Goal: Task Accomplishment & Management: Use online tool/utility

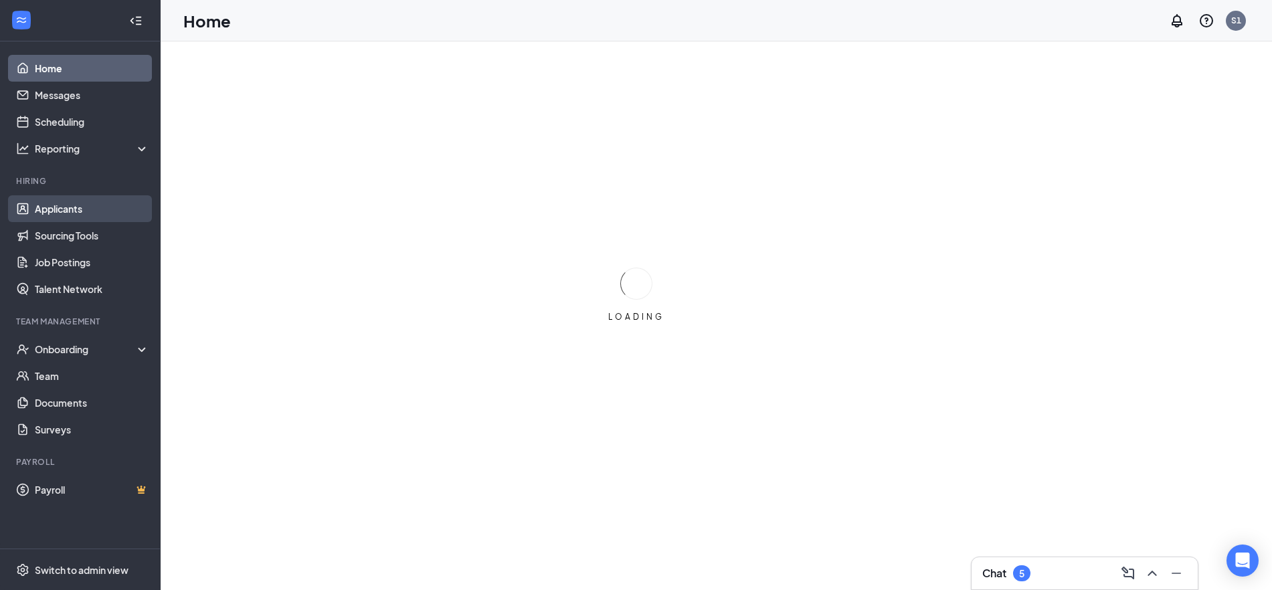
click at [68, 207] on link "Applicants" at bounding box center [92, 208] width 114 height 27
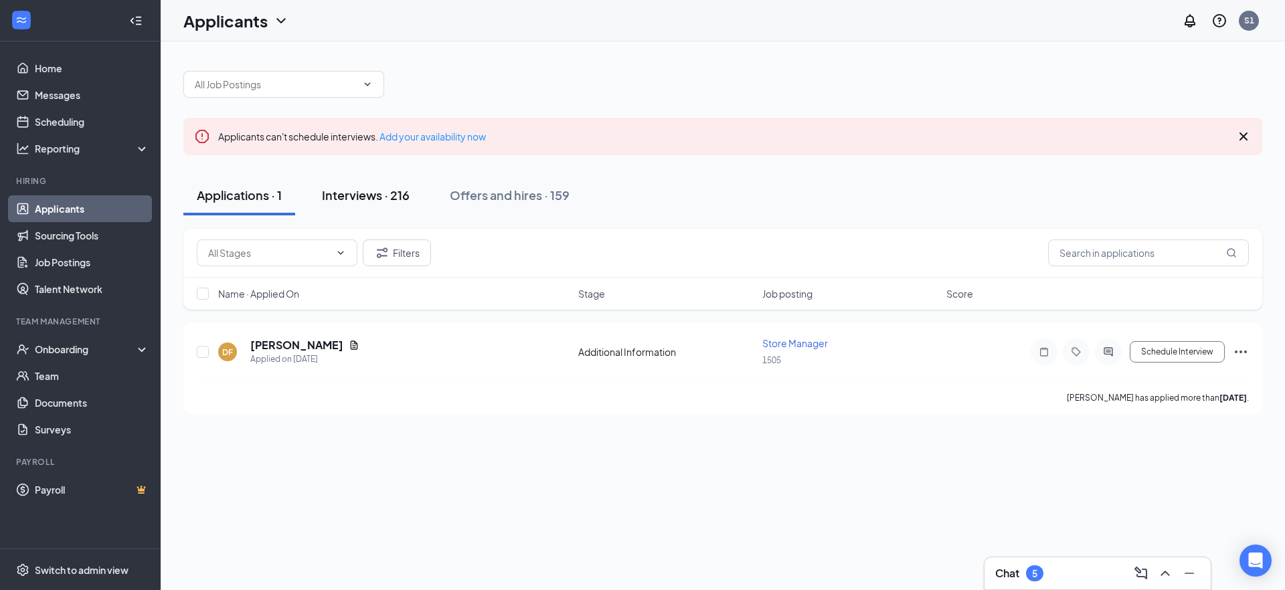
click at [330, 199] on div "Interviews · 216" at bounding box center [366, 195] width 88 height 17
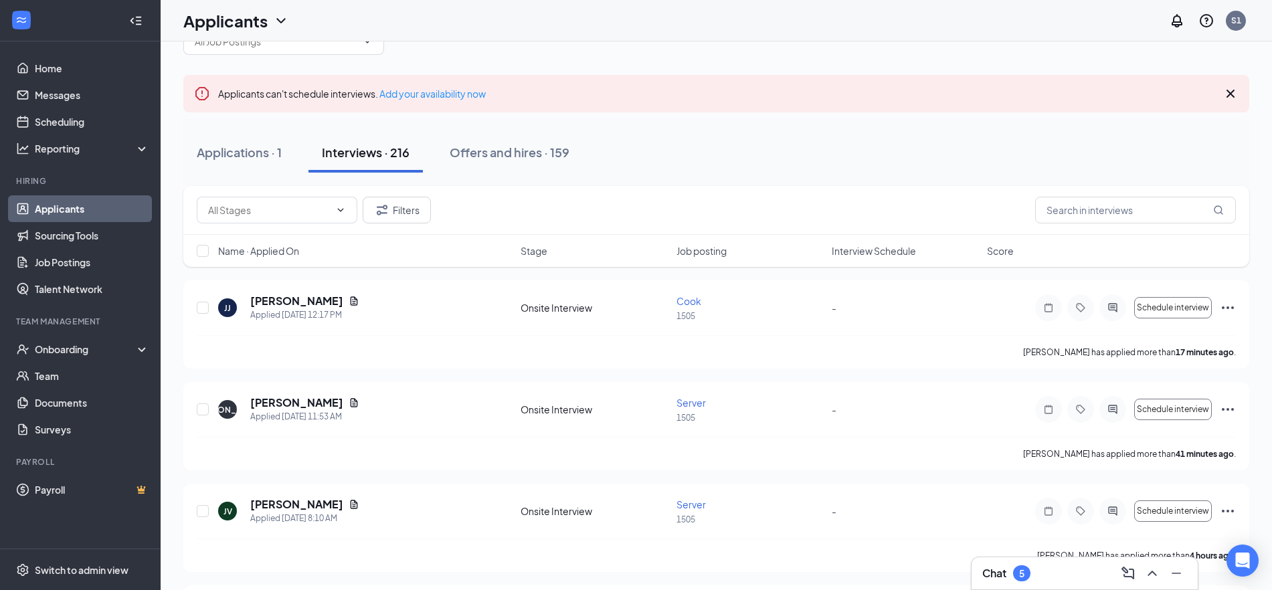
scroll to position [84, 0]
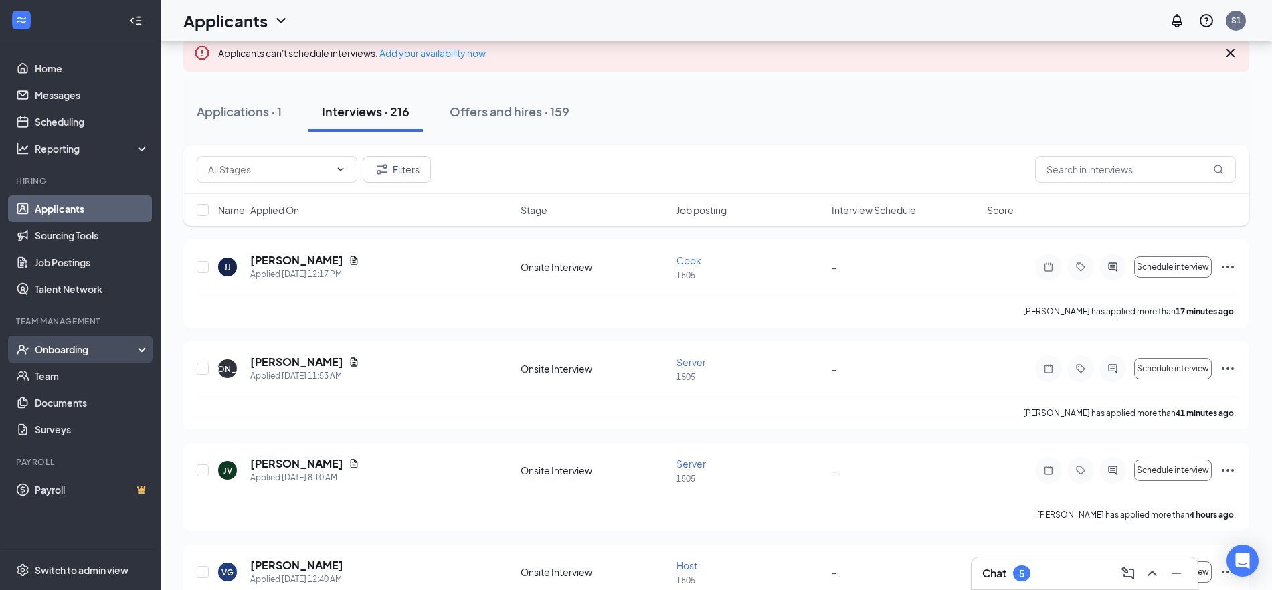
click at [63, 351] on div "Onboarding" at bounding box center [86, 349] width 103 height 13
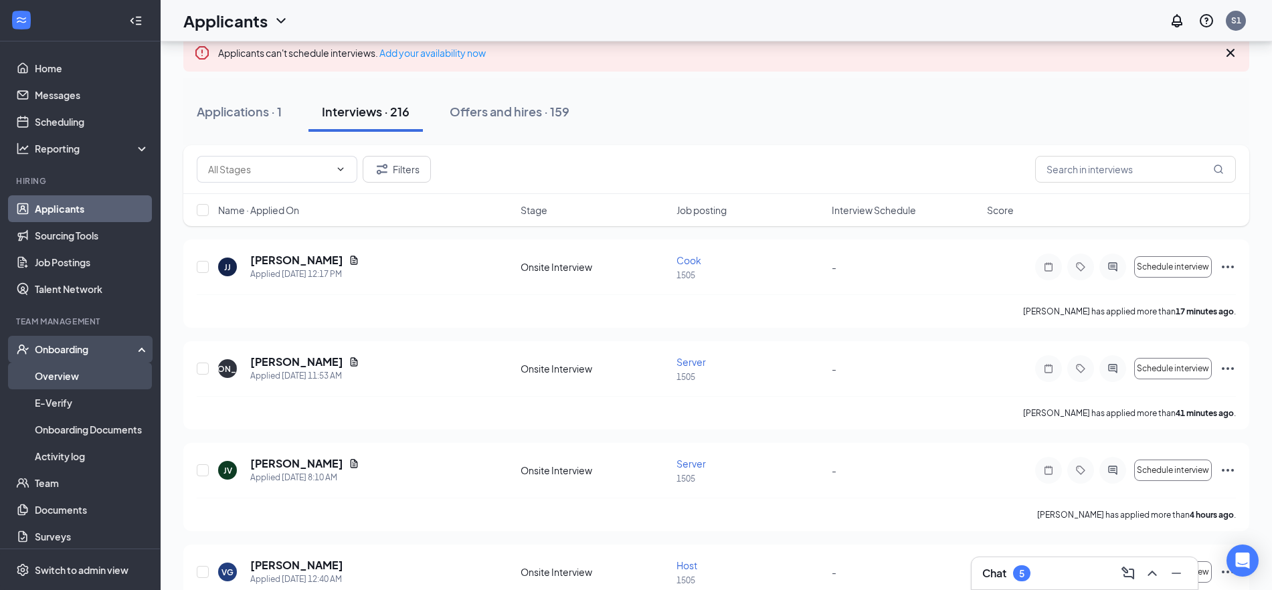
click at [70, 375] on link "Overview" at bounding box center [92, 376] width 114 height 27
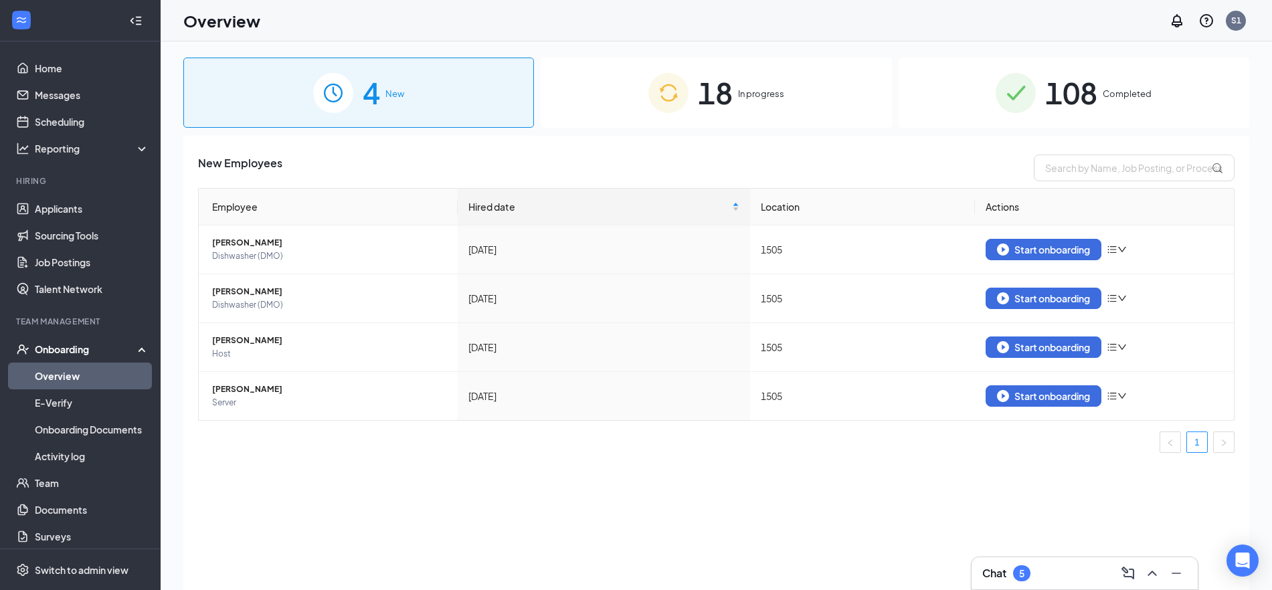
click at [630, 114] on div "18 In progress" at bounding box center [716, 93] width 351 height 70
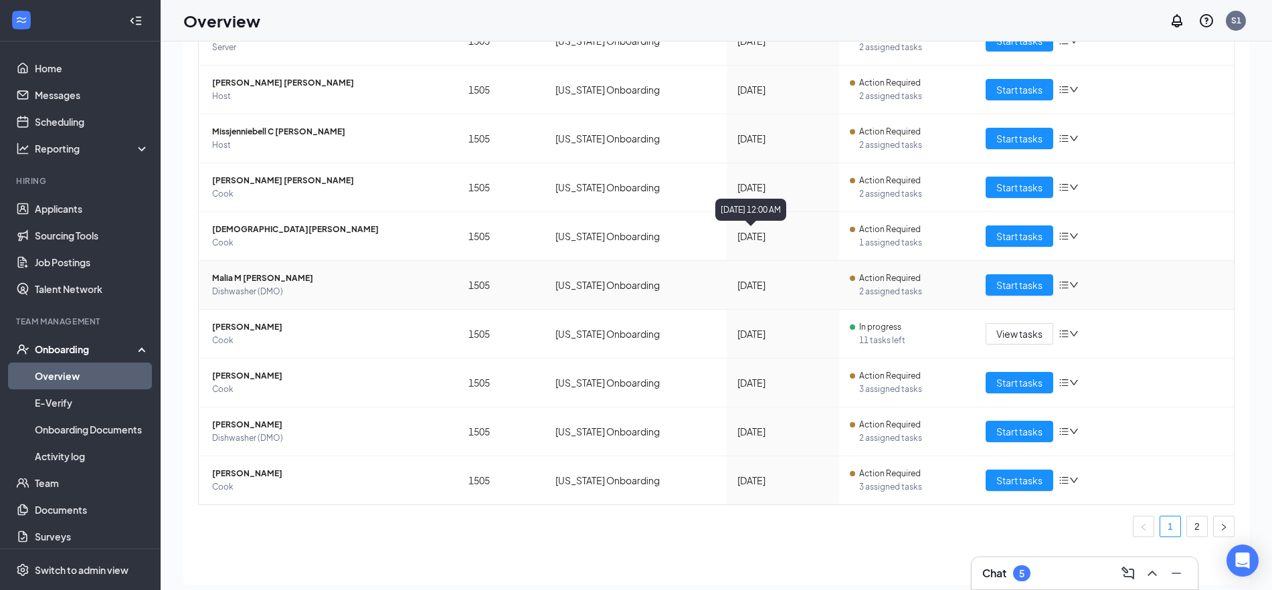
scroll to position [60, 0]
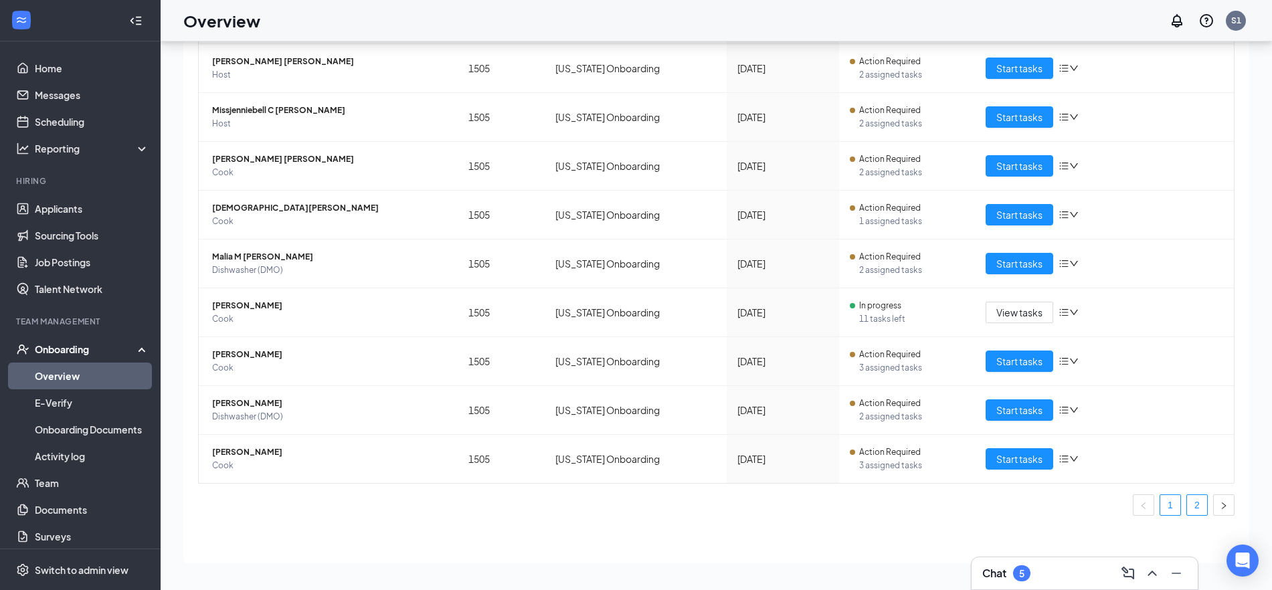
click at [1187, 502] on link "2" at bounding box center [1197, 505] width 20 height 20
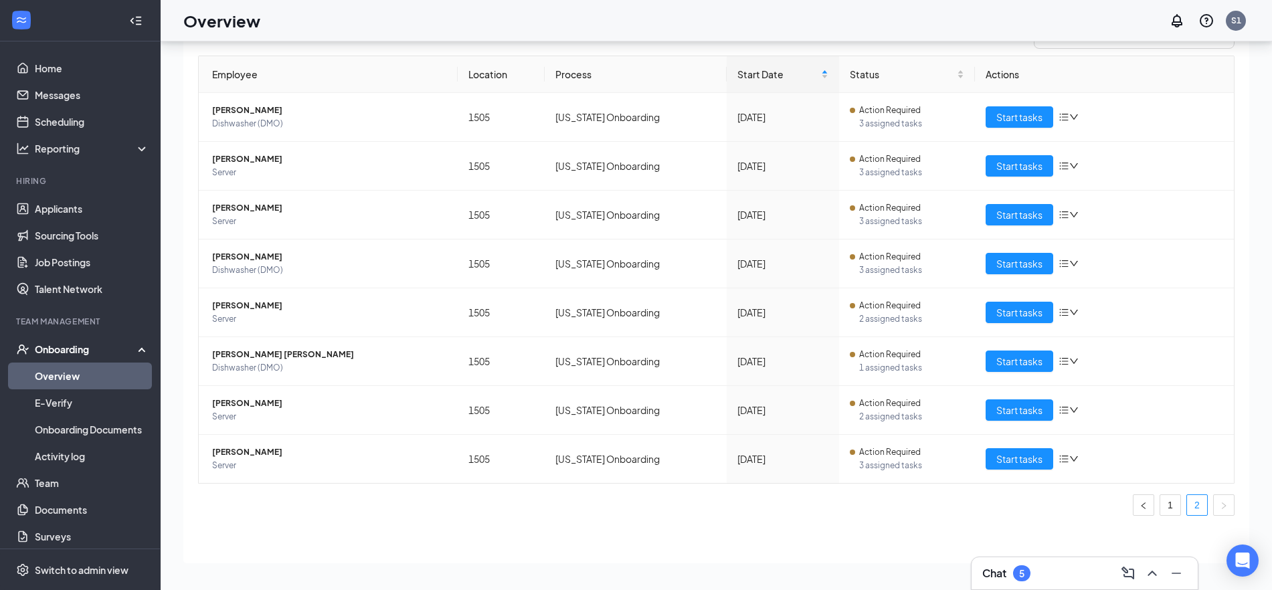
scroll to position [72, 0]
click at [1040, 458] on button "Start tasks" at bounding box center [1019, 458] width 68 height 21
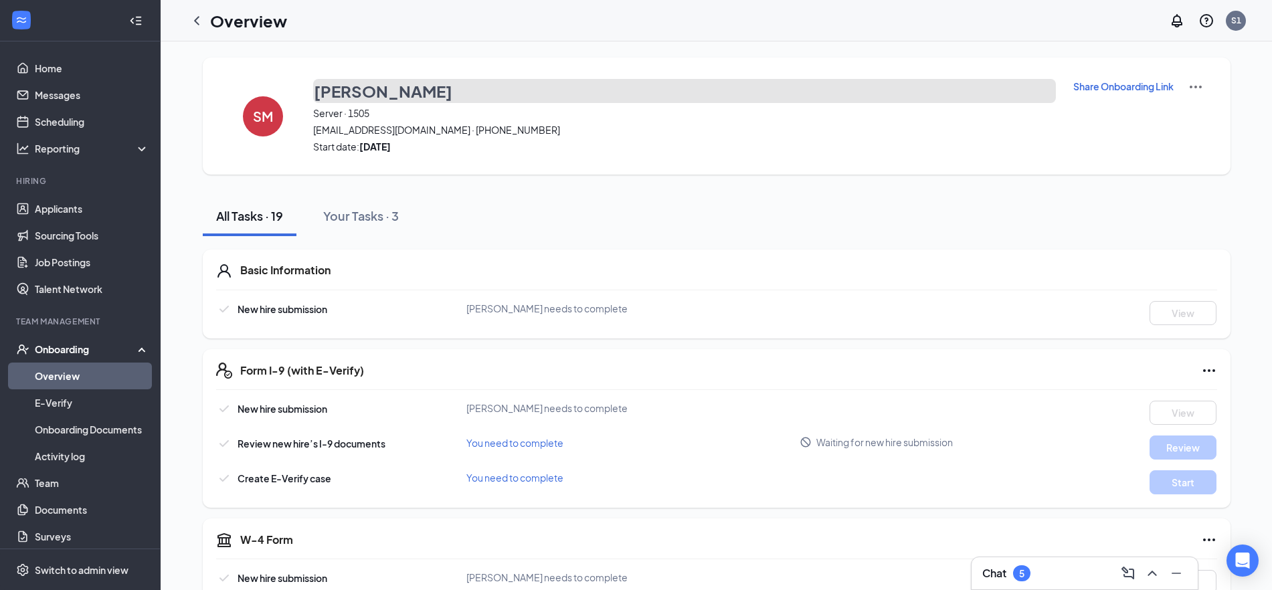
click at [379, 100] on h3 "[PERSON_NAME]" at bounding box center [383, 91] width 138 height 23
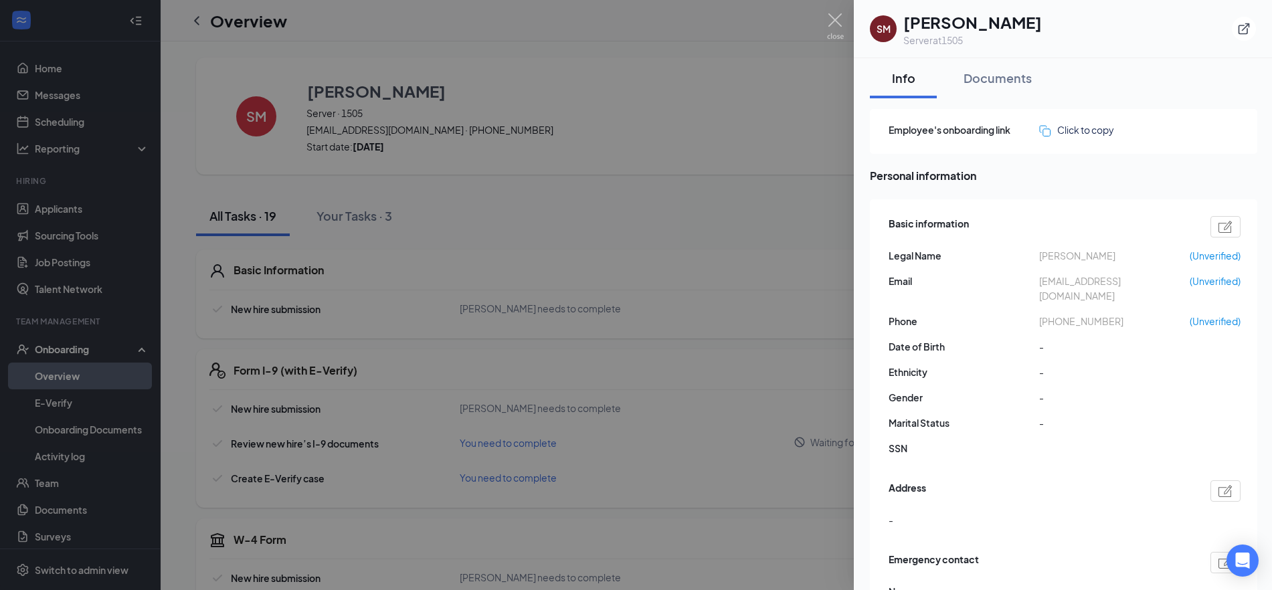
click at [818, 21] on div at bounding box center [636, 295] width 1272 height 590
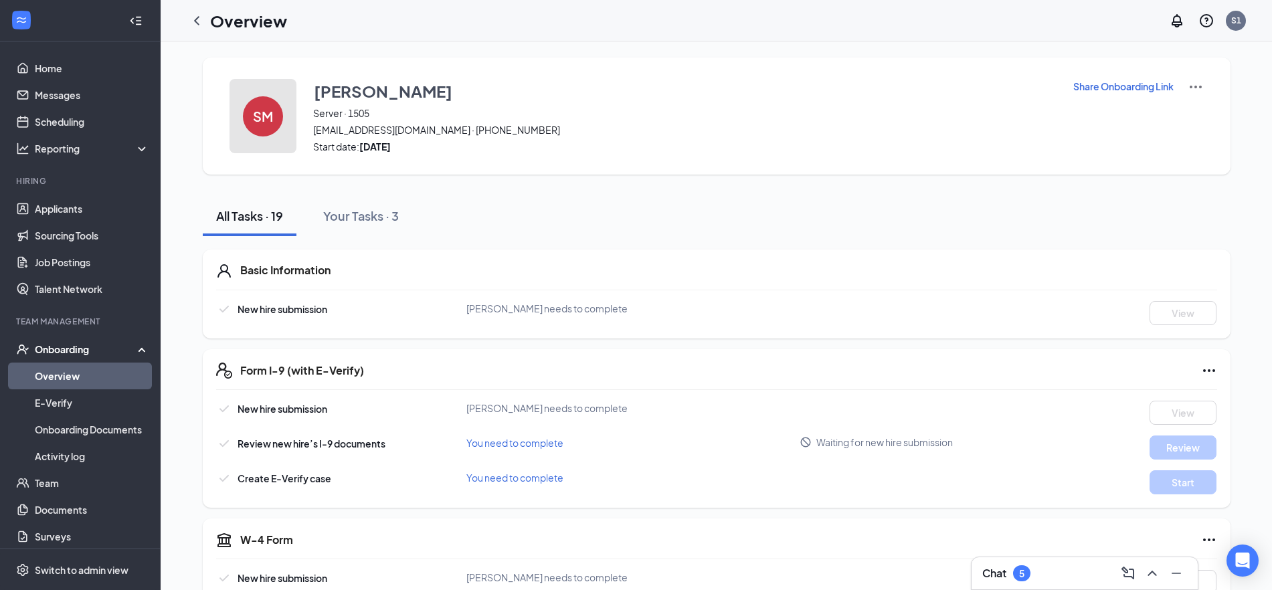
click at [278, 118] on div "SM" at bounding box center [263, 116] width 40 height 40
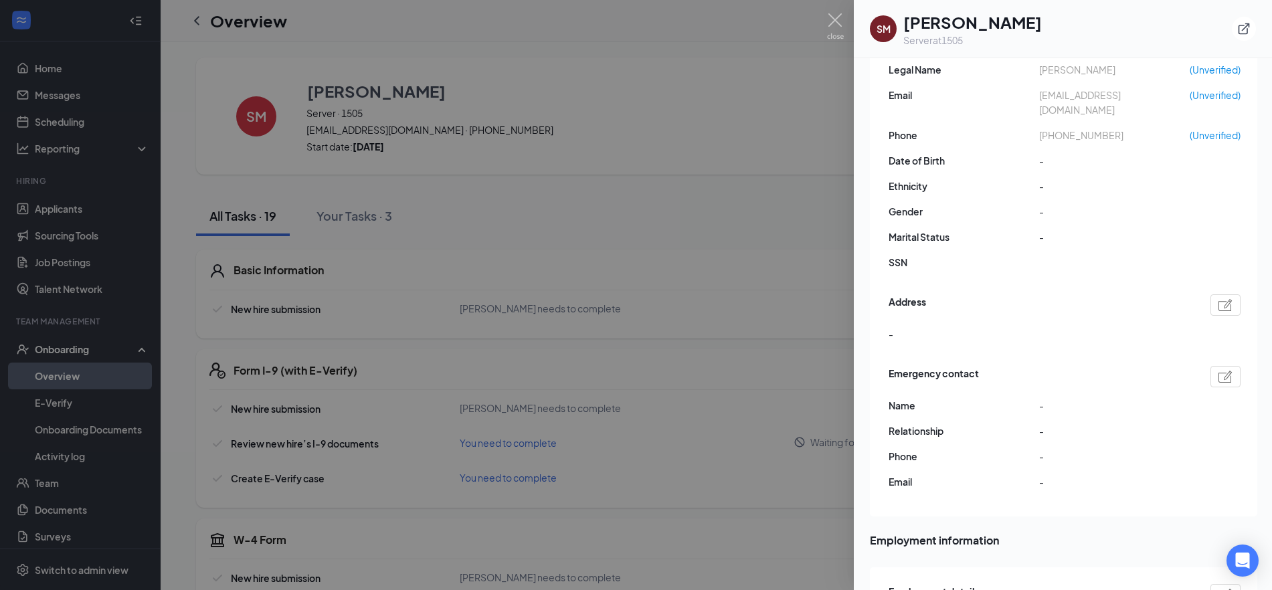
scroll to position [335, 0]
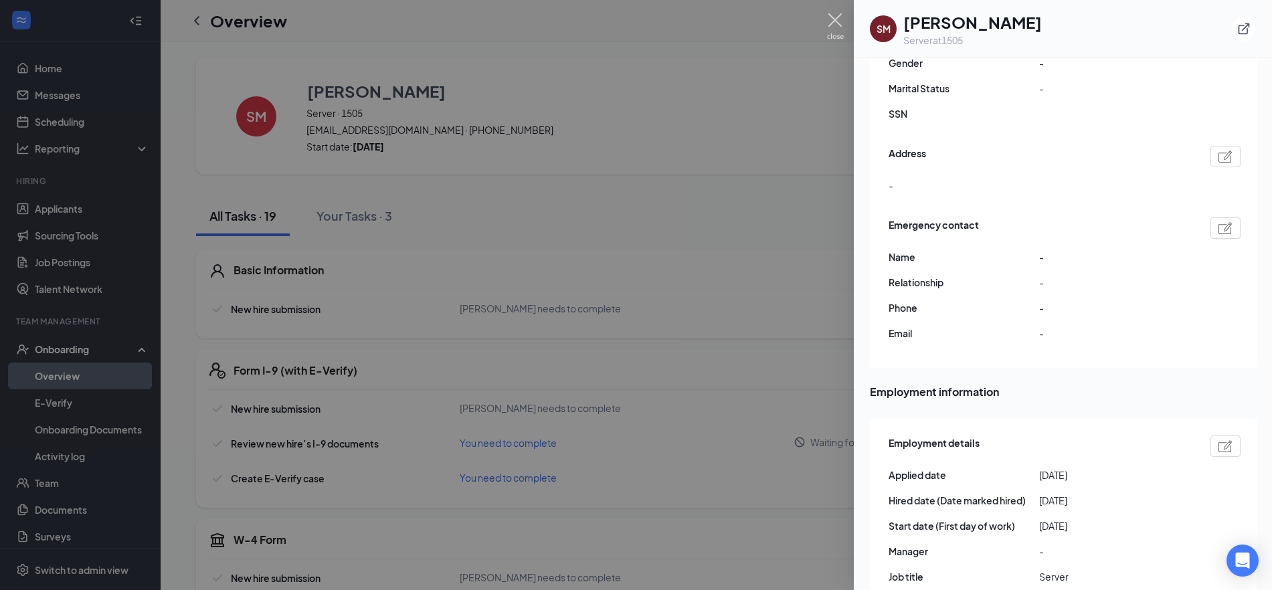
click at [834, 25] on img at bounding box center [835, 26] width 17 height 26
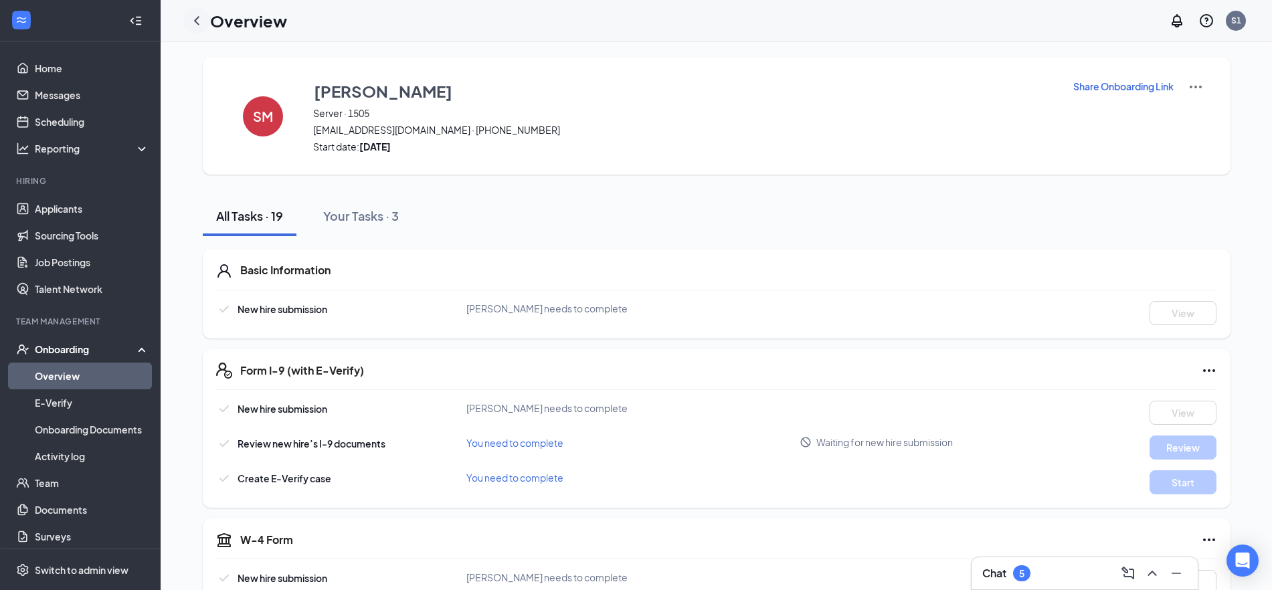
click at [198, 25] on icon "ChevronLeft" at bounding box center [197, 21] width 16 height 16
